Goal: Transaction & Acquisition: Subscribe to service/newsletter

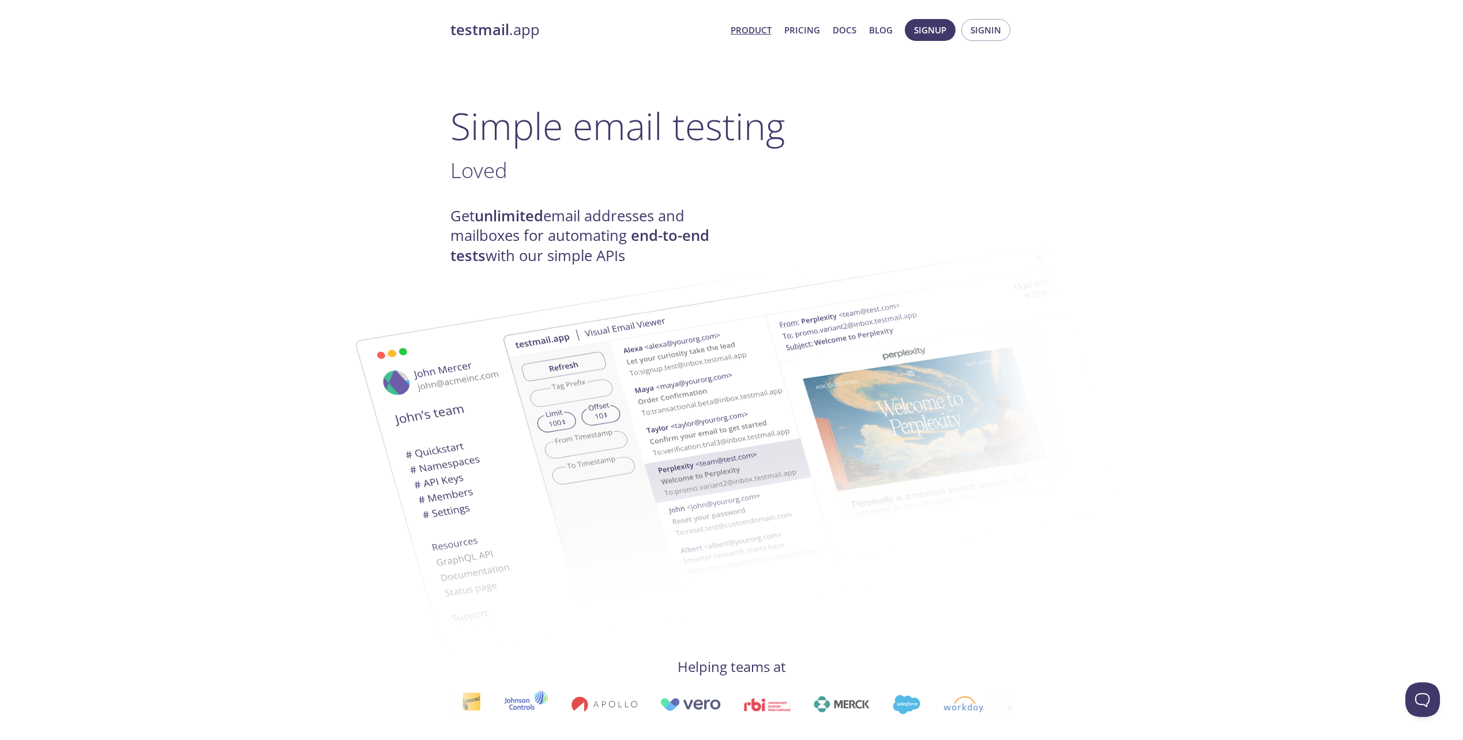
scroll to position [231, 0]
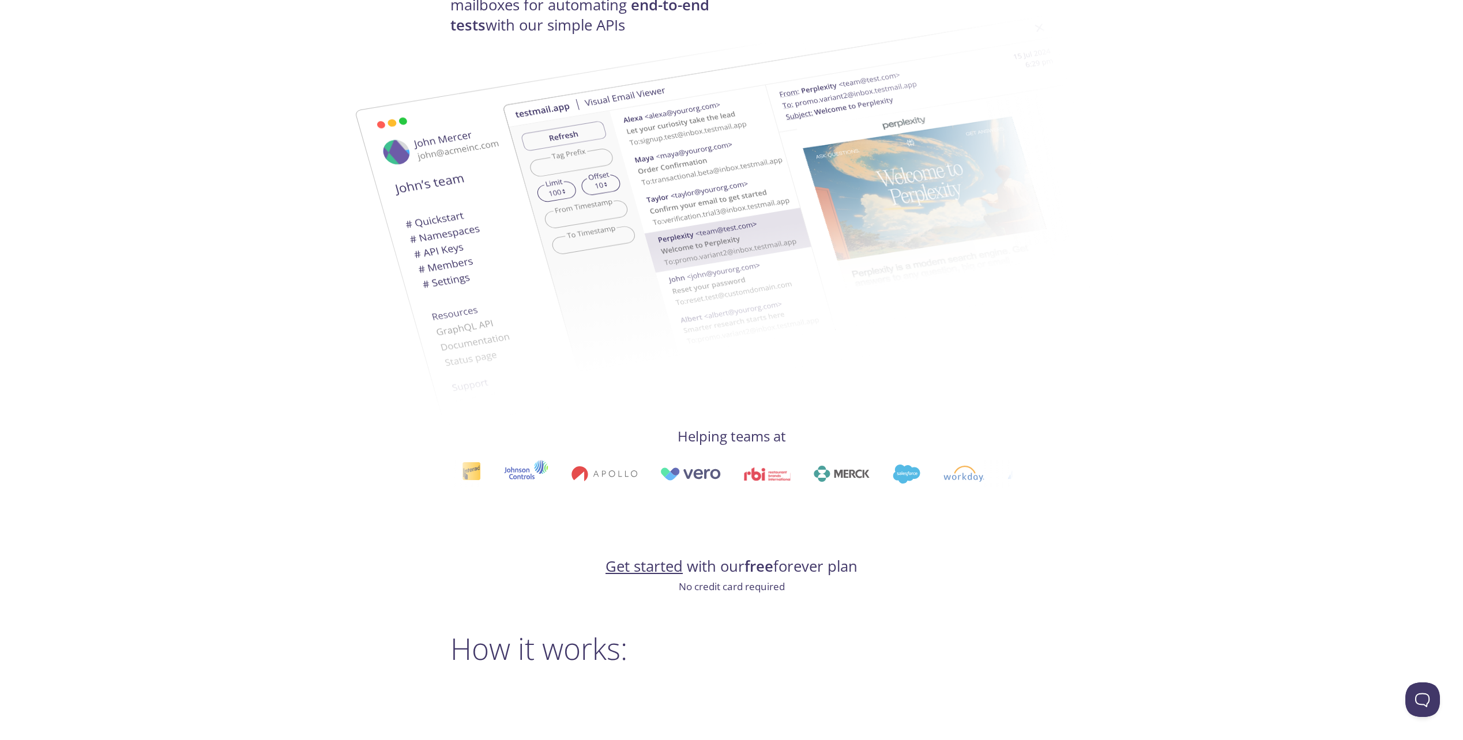
click at [640, 568] on link "Get started" at bounding box center [643, 566] width 77 height 20
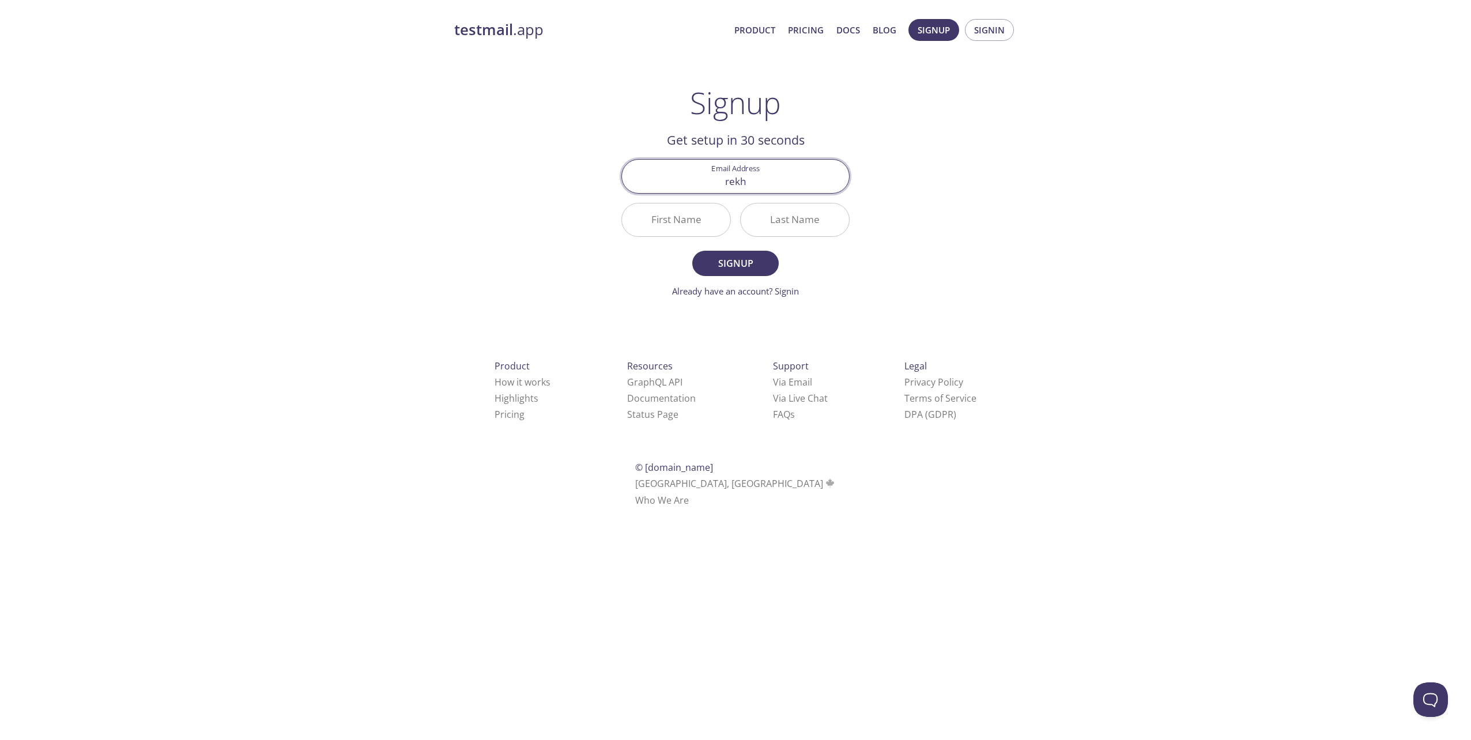
type input "[EMAIL_ADDRESS][DOMAIN_NAME]"
click at [684, 214] on input "First Name" at bounding box center [676, 220] width 108 height 33
type input "Rekha"
type input "Narendra"
click at [747, 265] on span "Signup" at bounding box center [735, 263] width 61 height 16
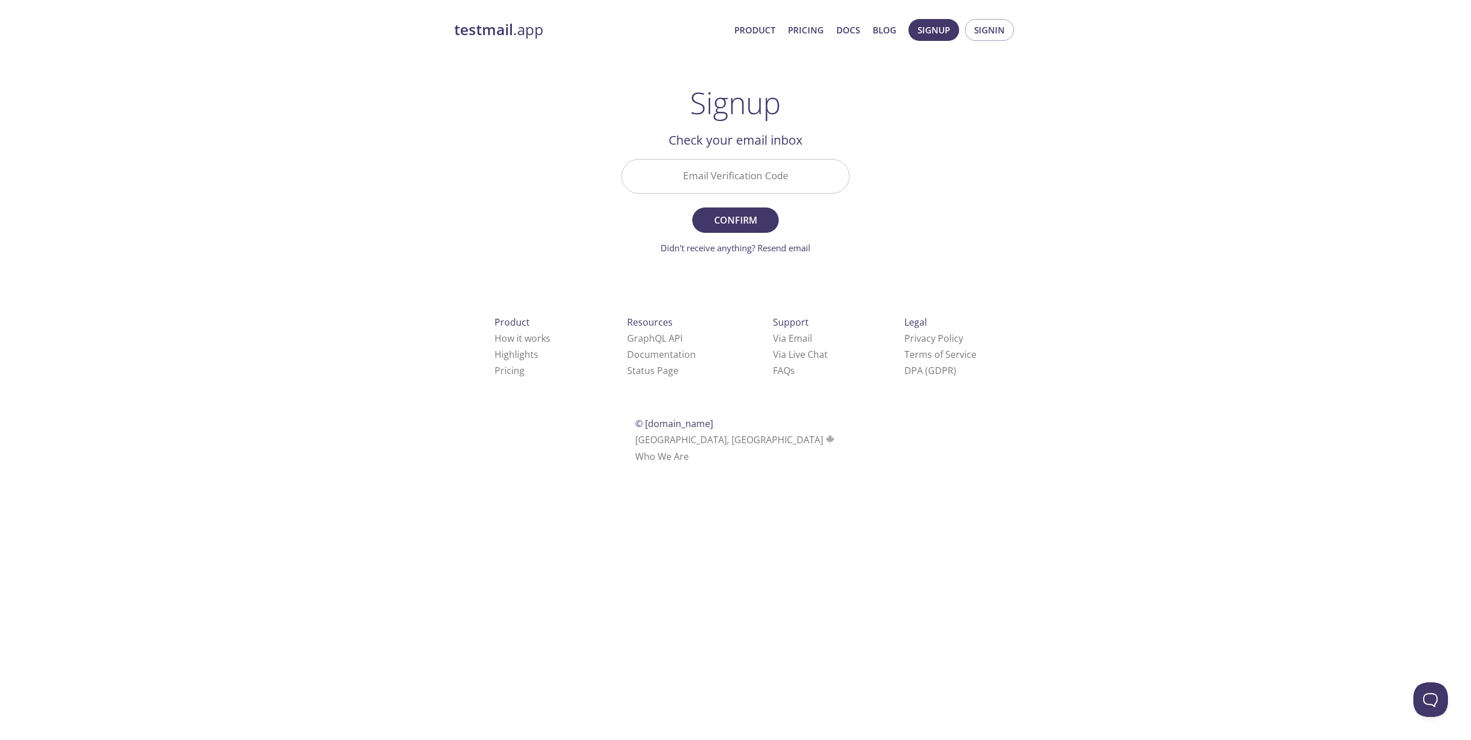
click at [792, 176] on input "Email Verification Code" at bounding box center [735, 176] width 227 height 33
click at [796, 175] on input "5" at bounding box center [735, 176] width 227 height 33
type input "5KHLTZQ"
click at [747, 220] on span "Confirm" at bounding box center [735, 220] width 61 height 16
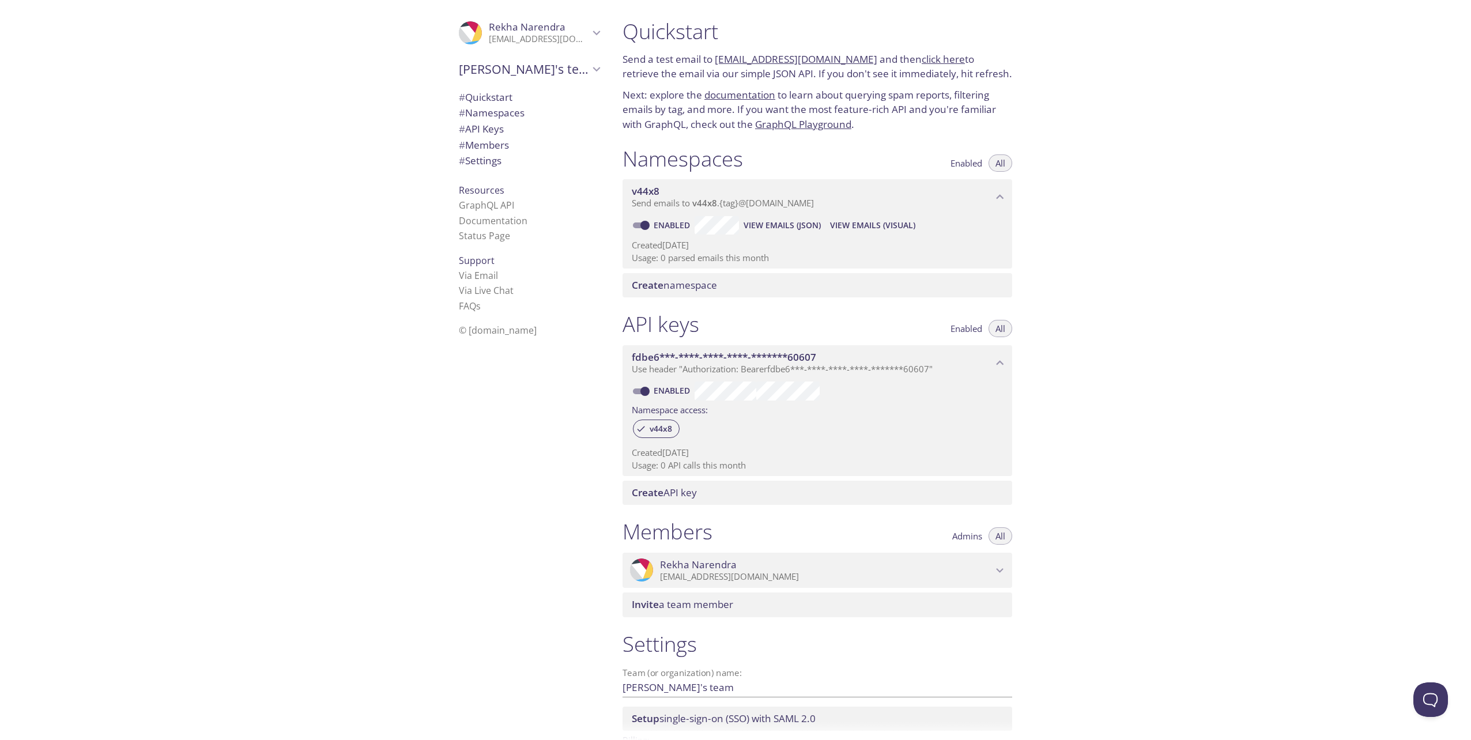
scroll to position [80, 0]
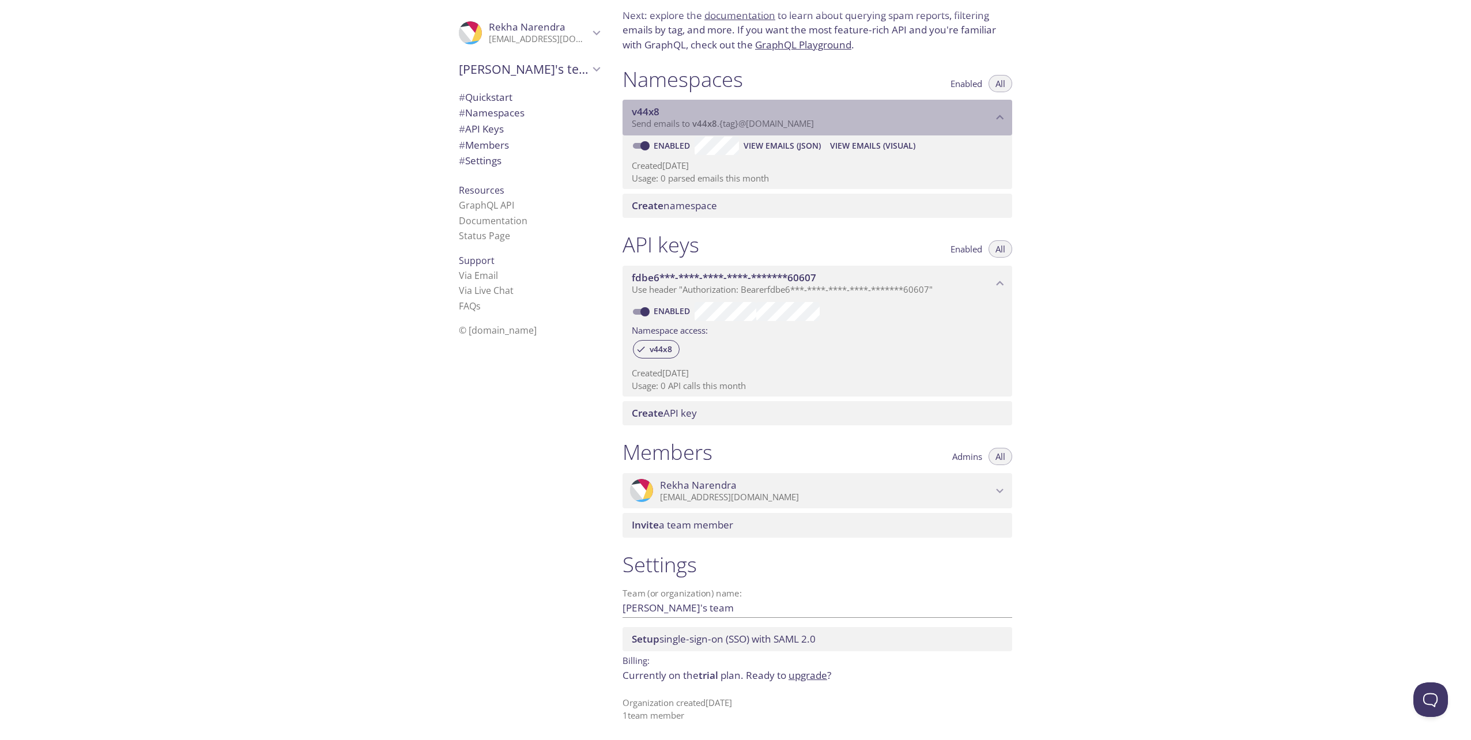
click at [692, 124] on span "Send emails to v44x8 . {tag} @[DOMAIN_NAME]" at bounding box center [723, 124] width 182 height 12
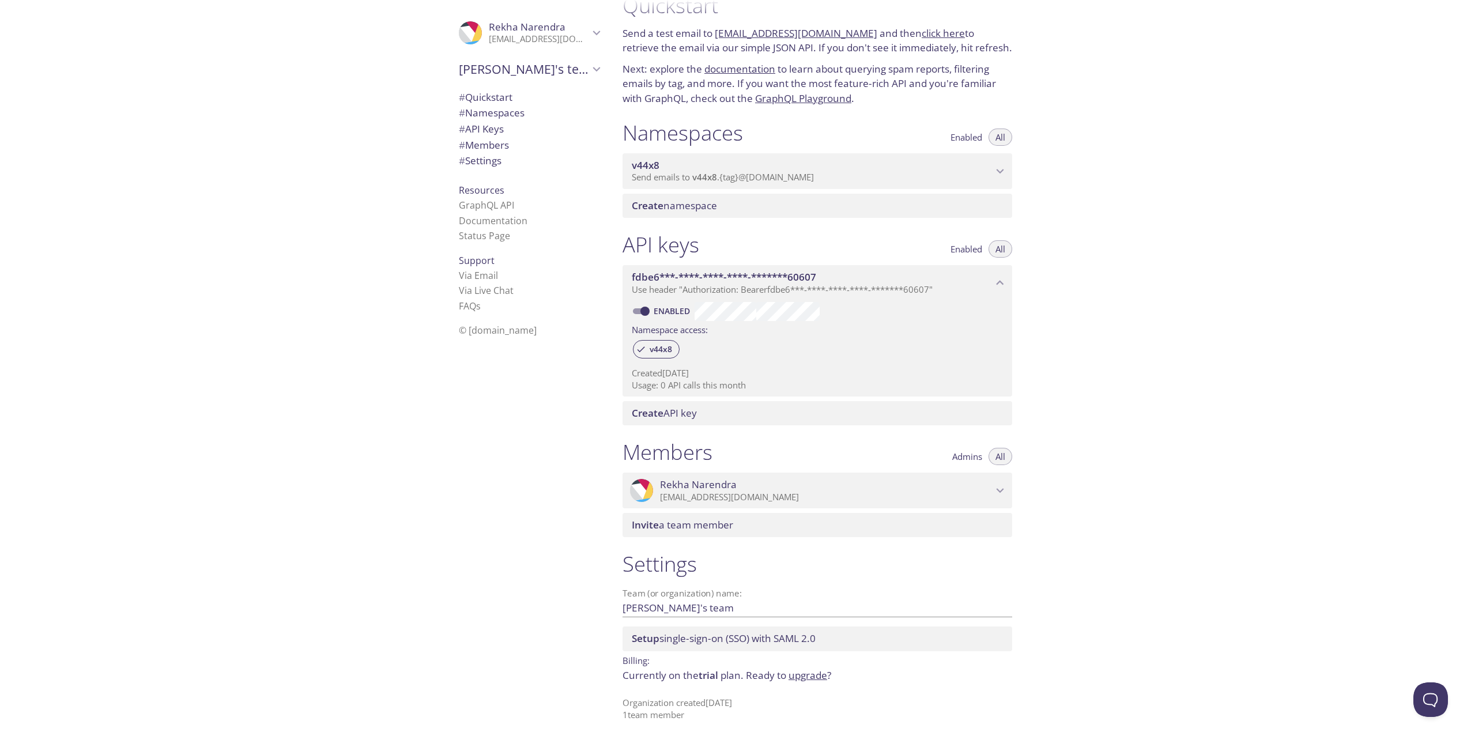
scroll to position [26, 0]
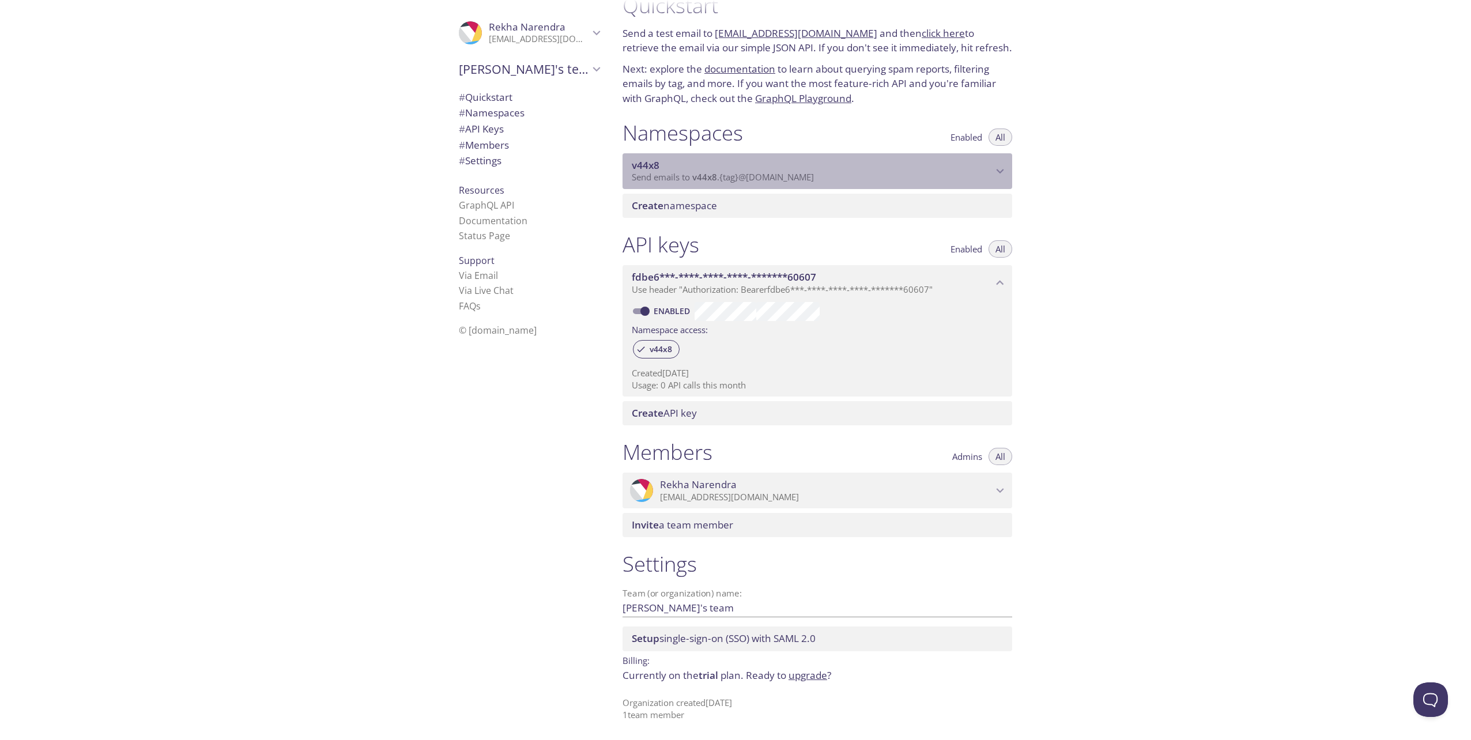
click at [998, 172] on icon "v44x8 namespace" at bounding box center [1000, 171] width 15 height 15
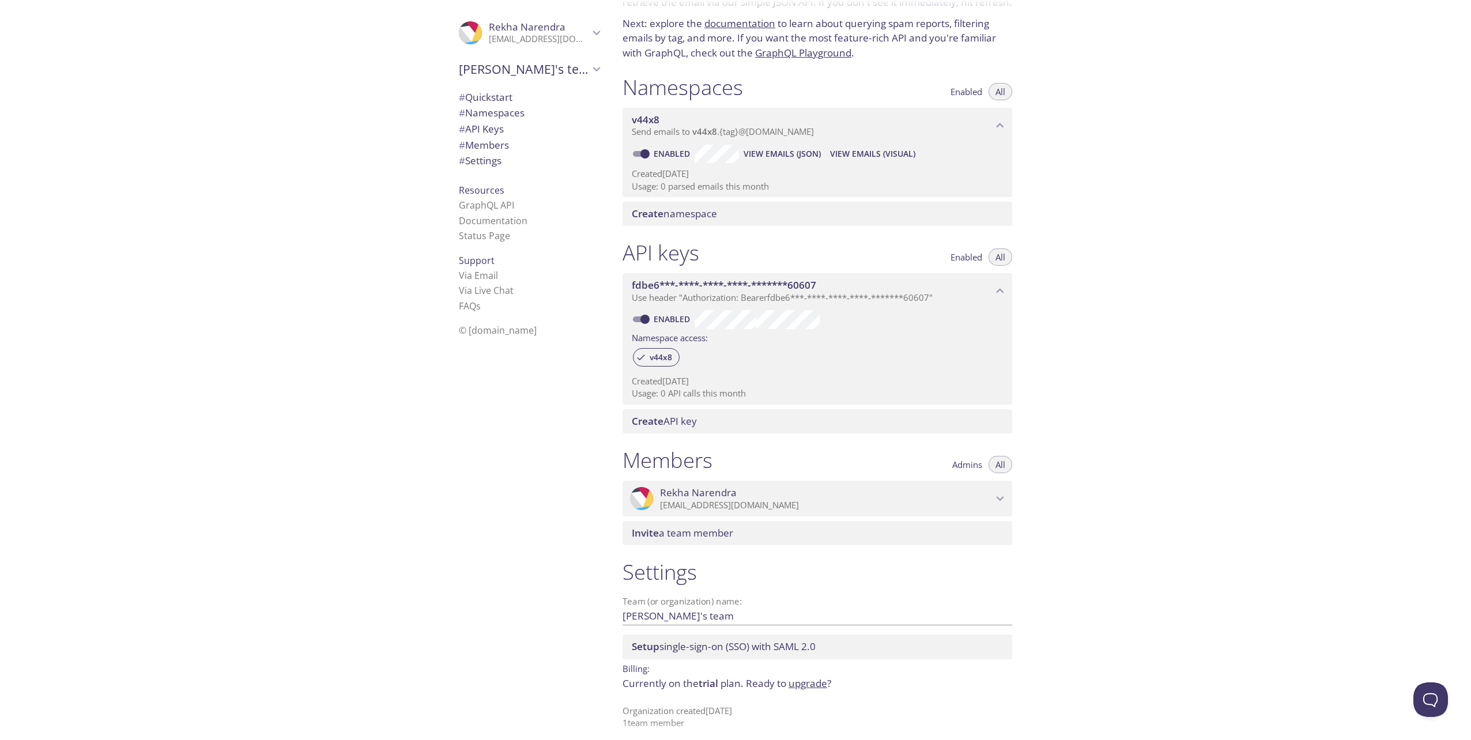
scroll to position [80, 0]
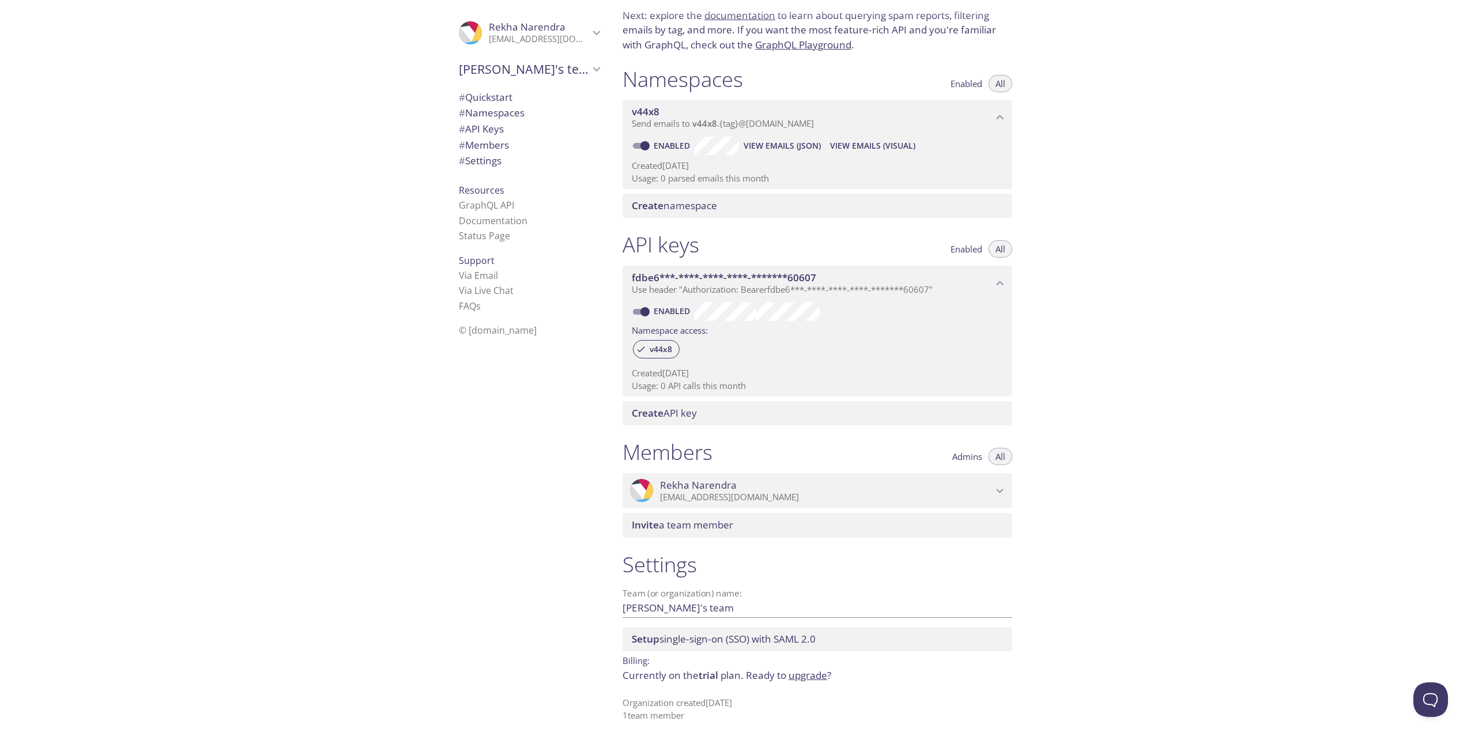
click at [814, 125] on span "Send emails to v44x8 . {tag} @[DOMAIN_NAME]" at bounding box center [723, 124] width 182 height 12
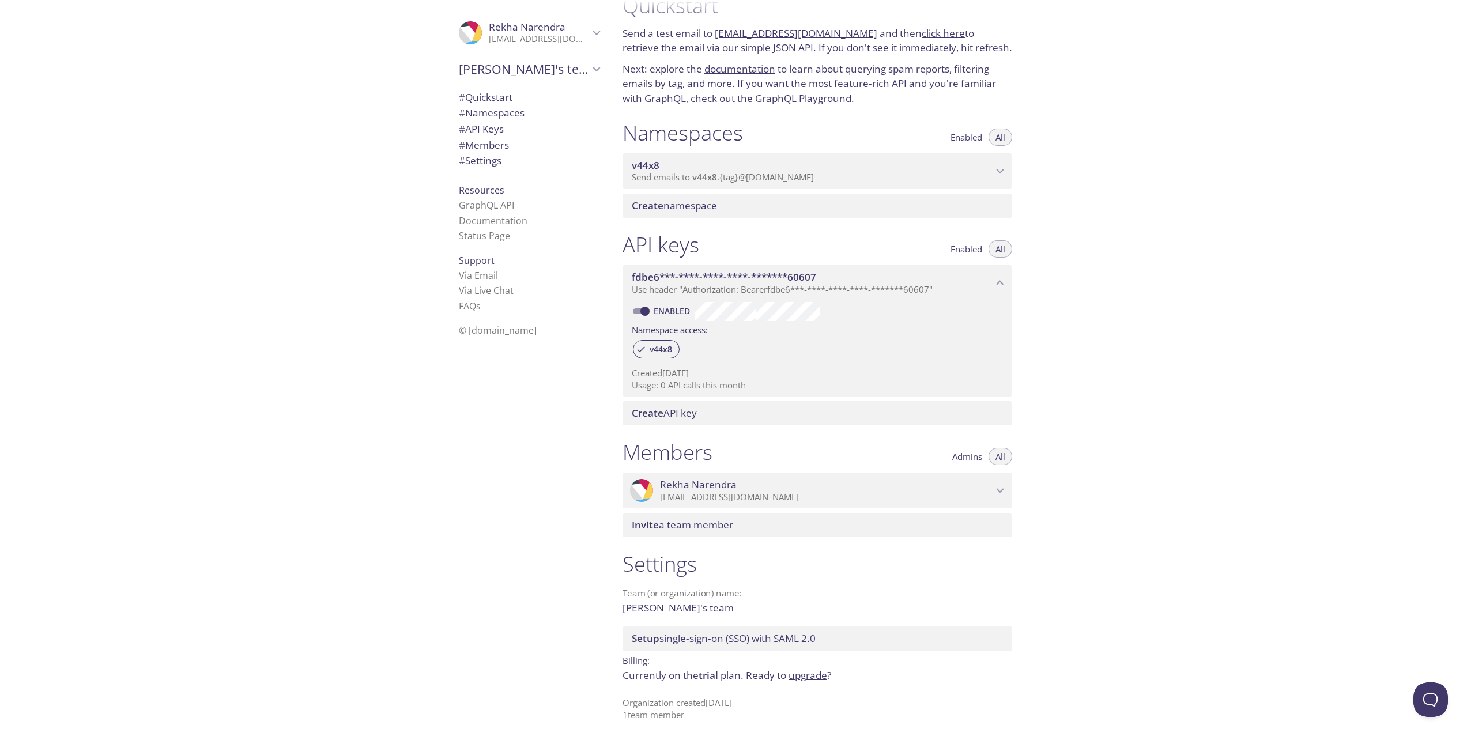
scroll to position [26, 0]
click at [965, 137] on span "Enabled" at bounding box center [967, 137] width 32 height 0
click at [1206, 234] on div "Quickstart Send a test email to [EMAIL_ADDRESS][DOMAIN_NAME] and then click her…" at bounding box center [1042, 370] width 858 height 740
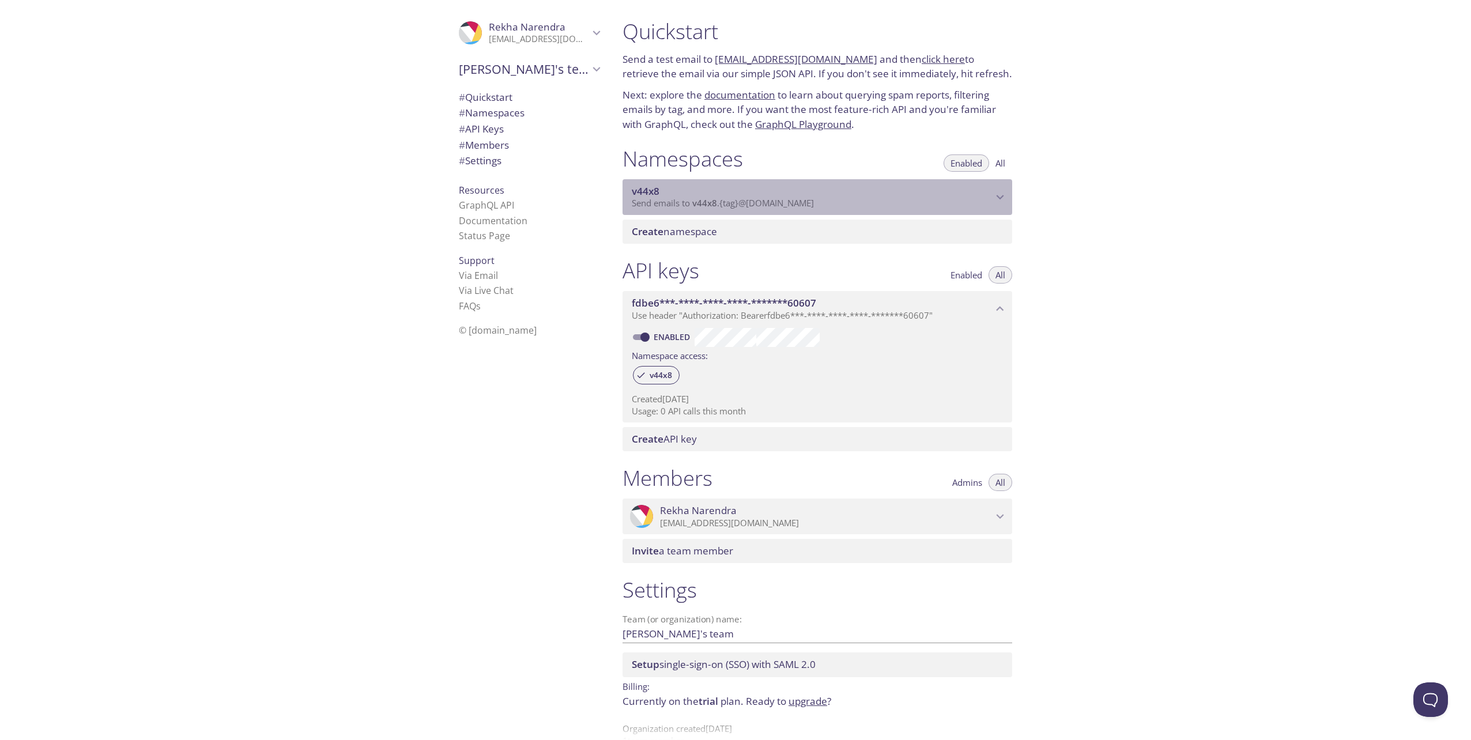
click at [1003, 197] on icon "v44x8 namespace" at bounding box center [1000, 197] width 7 height 5
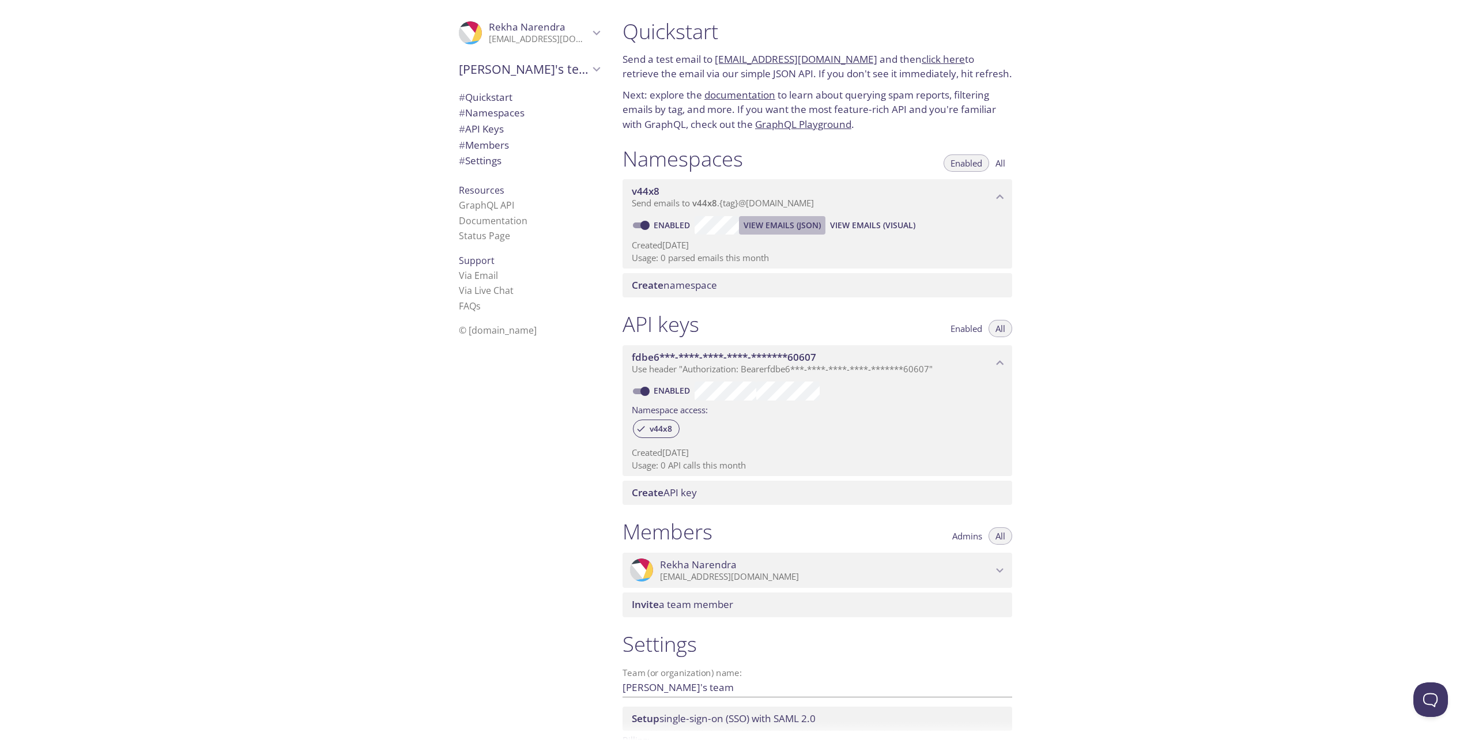
click at [791, 222] on span "View Emails (JSON)" at bounding box center [782, 226] width 77 height 14
